Goal: Task Accomplishment & Management: Manage account settings

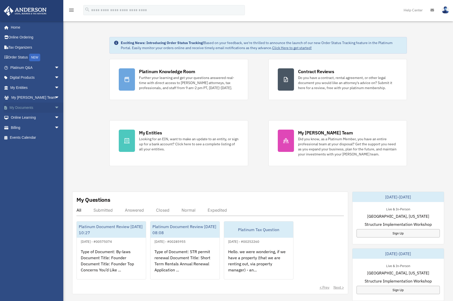
click at [30, 107] on link "My Documents arrow_drop_down" at bounding box center [35, 107] width 63 height 10
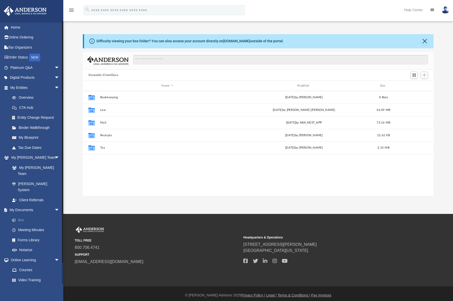
scroll to position [111, 347]
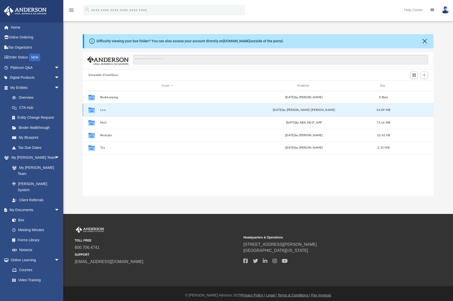
click at [112, 109] on button "Law" at bounding box center [167, 109] width 134 height 3
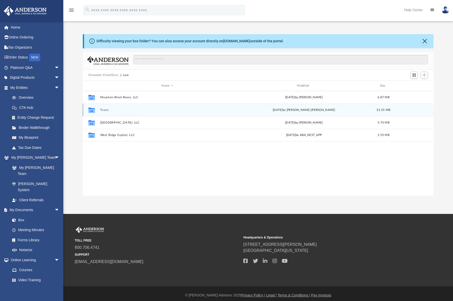
click at [112, 110] on button "Trusts" at bounding box center [167, 109] width 134 height 3
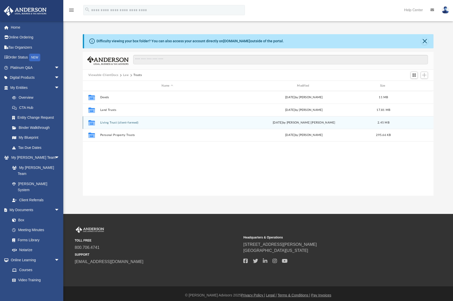
click at [113, 121] on button "Living Trust (client-formed)" at bounding box center [167, 122] width 134 height 3
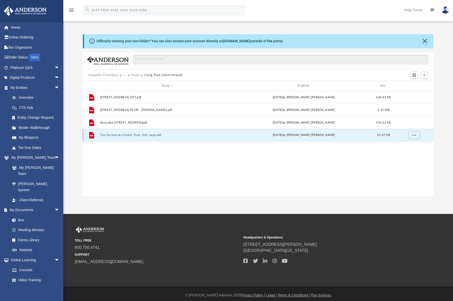
click at [146, 135] on button "The Qu Naliuka Family Trust_title_page.pdf" at bounding box center [167, 134] width 134 height 3
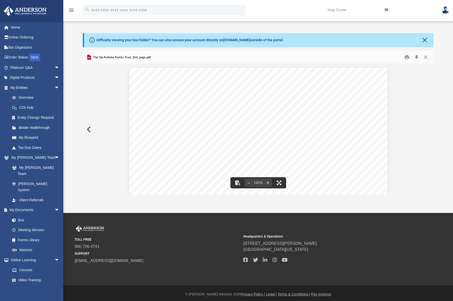
scroll to position [0, 0]
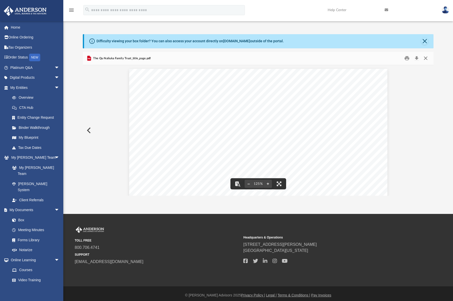
click at [425, 56] on button "Close" at bounding box center [425, 58] width 9 height 8
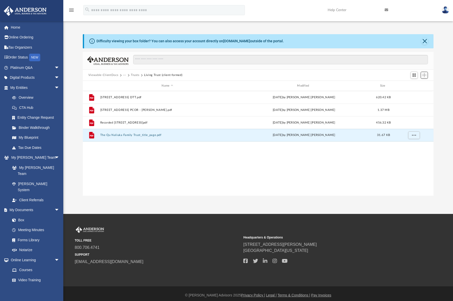
click at [424, 74] on span "Add" at bounding box center [424, 75] width 4 height 4
click at [419, 84] on li "Upload" at bounding box center [417, 84] width 16 height 5
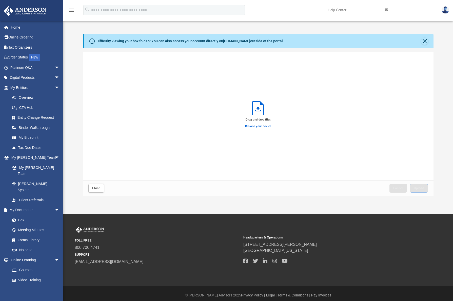
scroll to position [124, 347]
click at [419, 188] on span "Upload" at bounding box center [418, 187] width 11 height 3
click at [236, 144] on div "Success! Your files have been uploaded. Select More Files" at bounding box center [258, 116] width 350 height 129
click at [98, 185] on button "Close" at bounding box center [96, 188] width 16 height 9
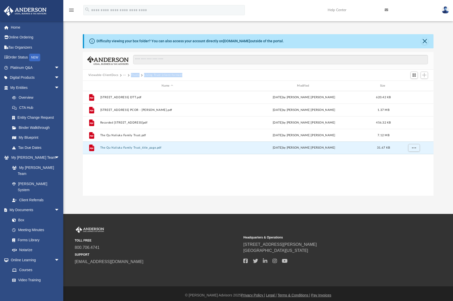
copy div "Trusts Living Trust (client-formed)"
drag, startPoint x: 180, startPoint y: 75, endPoint x: 129, endPoint y: 75, distance: 51.1
click at [130, 75] on div "Viewable-ClientDocs ··· Trusts Living Trust (client-formed)" at bounding box center [258, 75] width 350 height 11
